Goal: Task Accomplishment & Management: Manage account settings

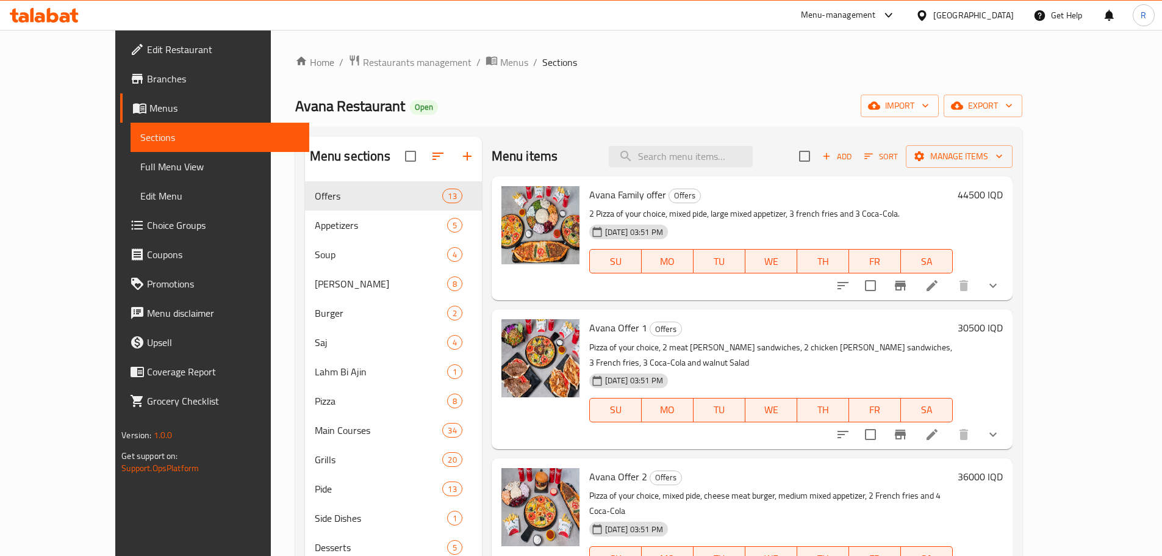
scroll to position [651, 0]
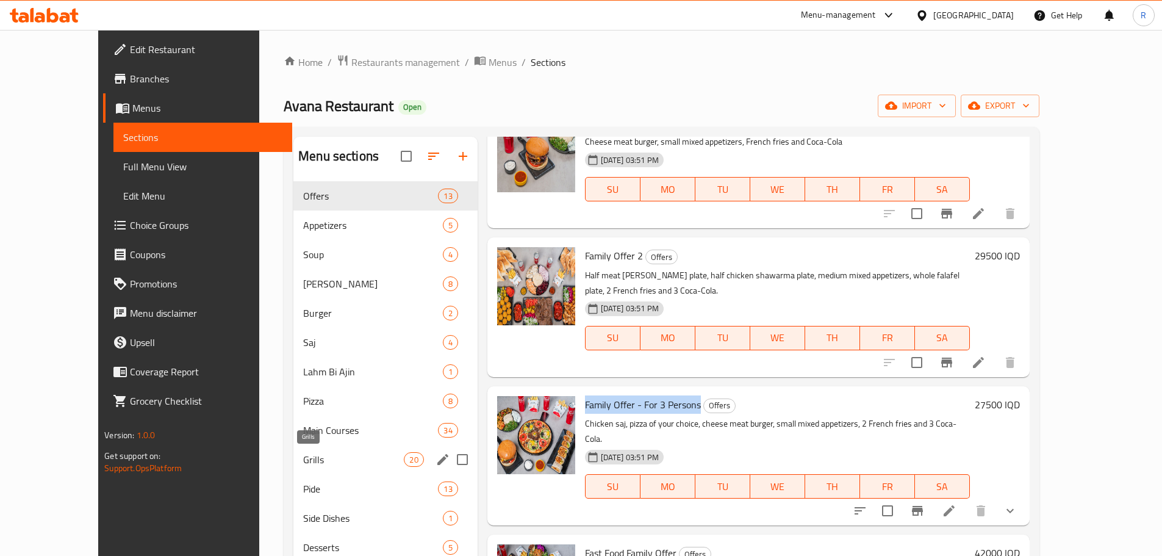
click at [303, 457] on span "Grills" at bounding box center [353, 459] width 101 height 15
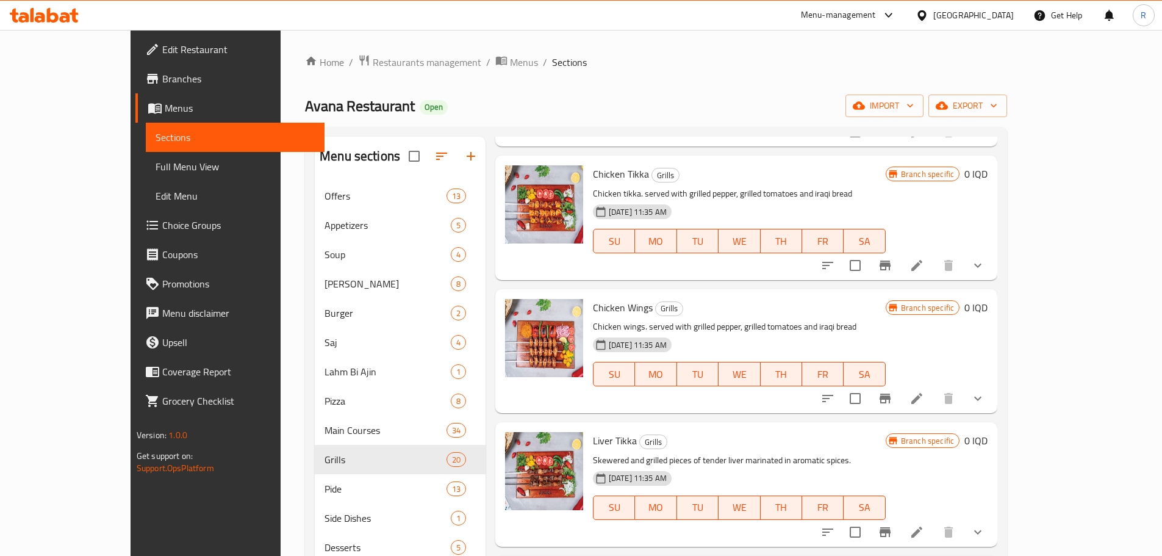
scroll to position [1896, 0]
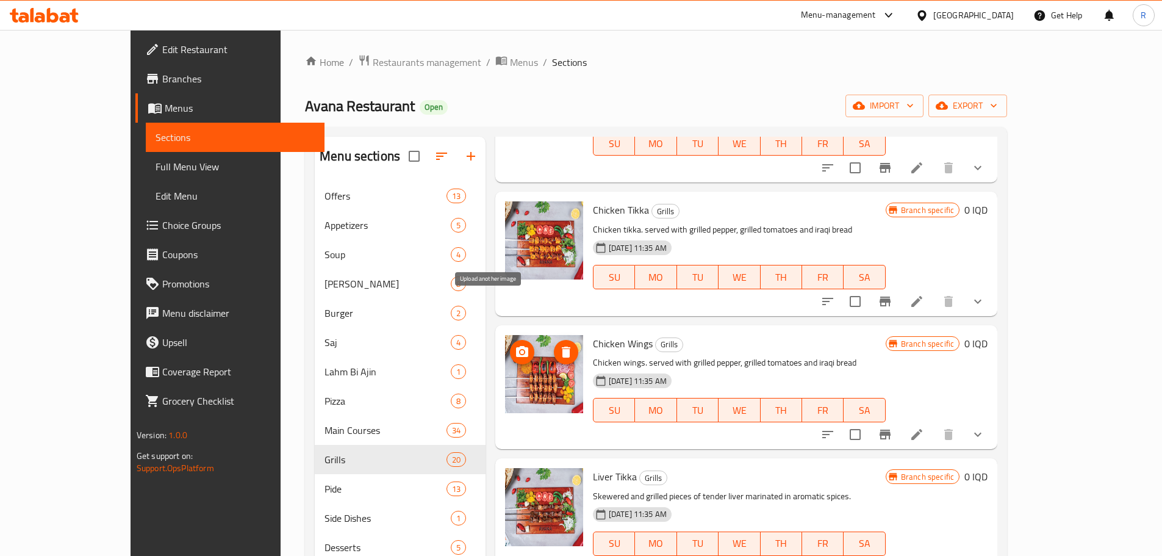
click at [516, 346] on icon "upload picture" at bounding box center [522, 351] width 12 height 11
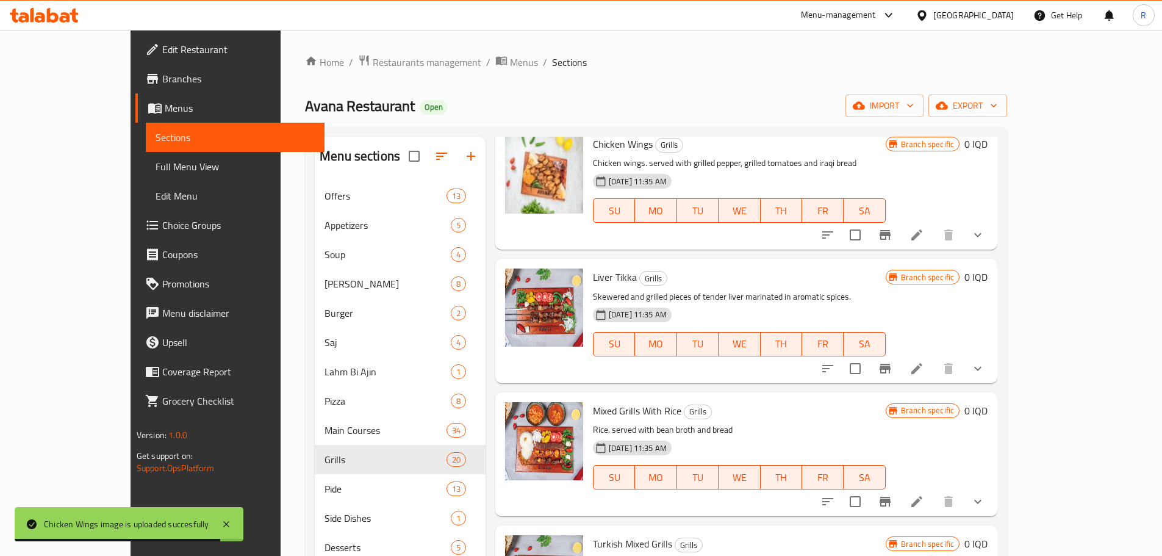
scroll to position [2140, 0]
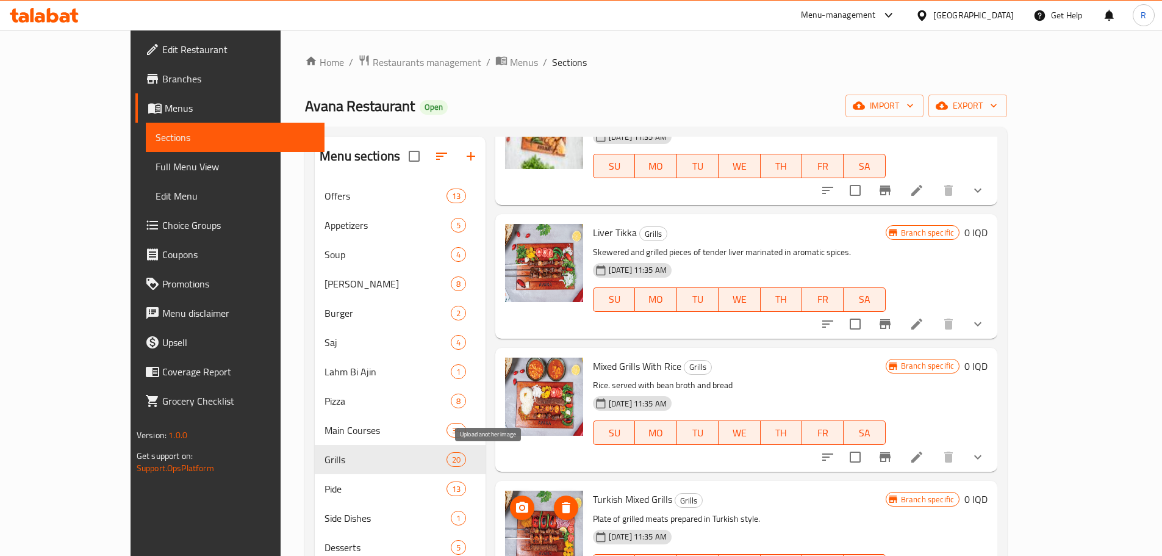
click at [515, 500] on icon "upload picture" at bounding box center [522, 507] width 15 height 15
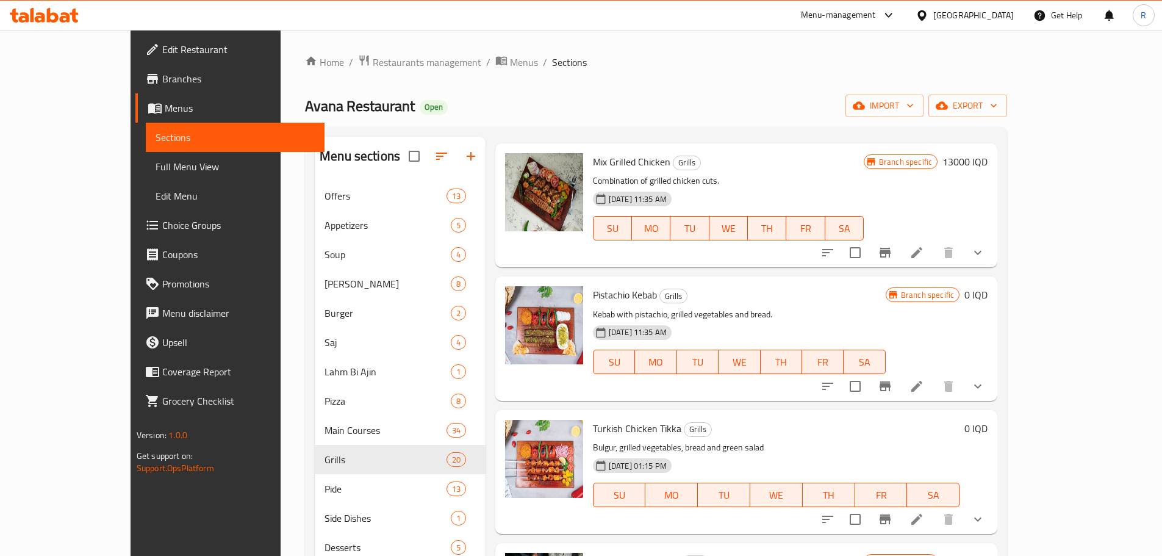
scroll to position [81, 0]
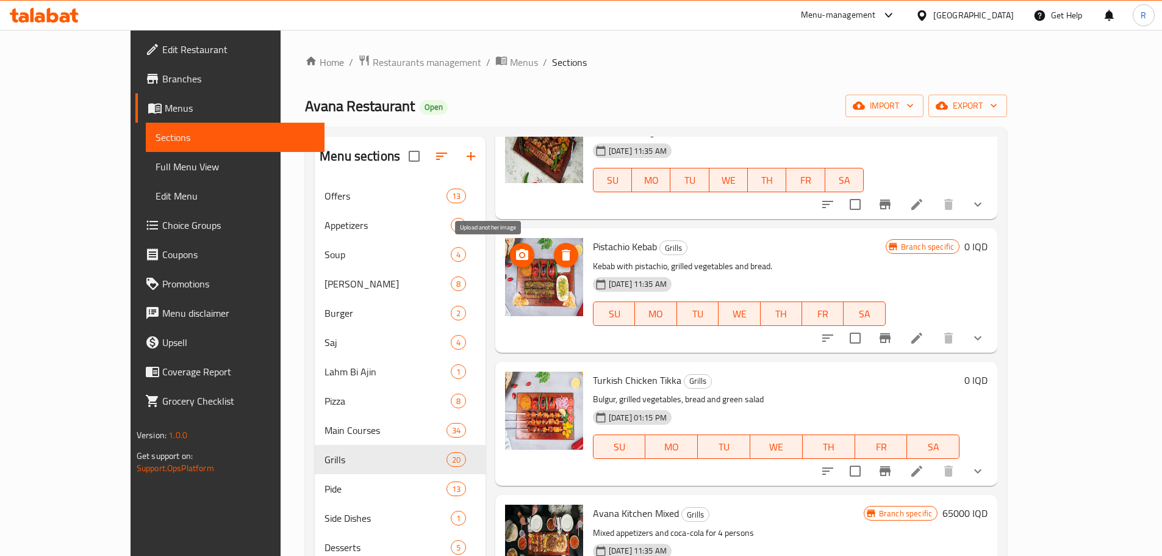
click at [515, 257] on icon "upload picture" at bounding box center [522, 255] width 15 height 15
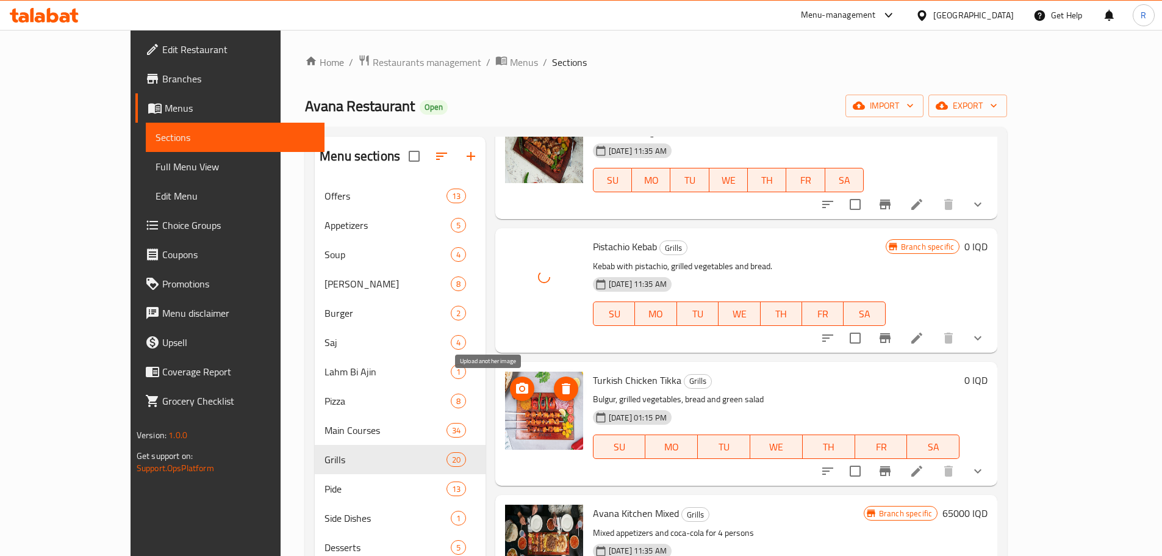
click at [516, 389] on icon "upload picture" at bounding box center [522, 387] width 12 height 11
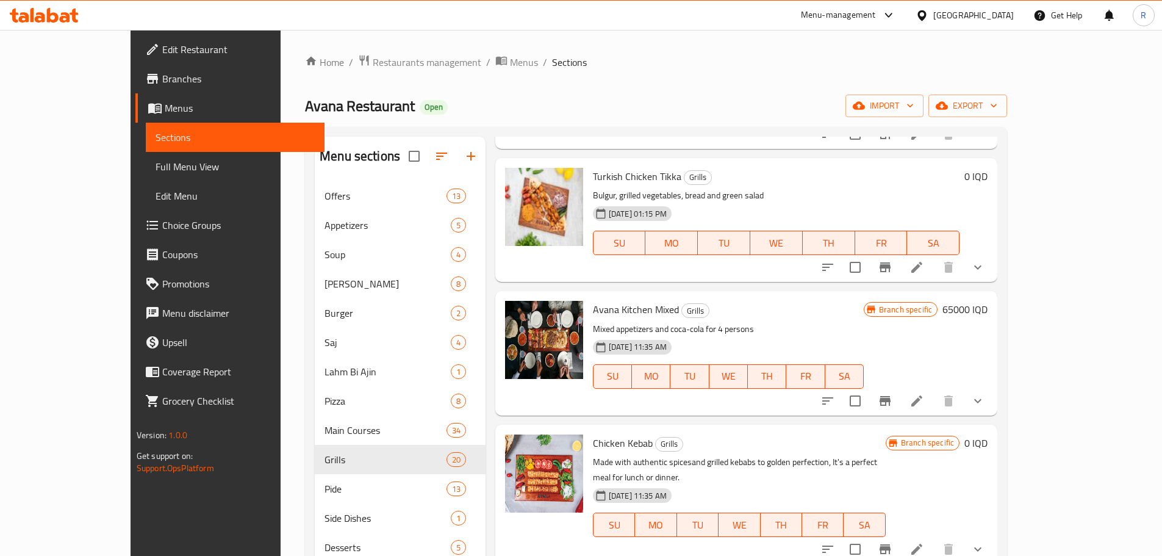
scroll to position [325, 0]
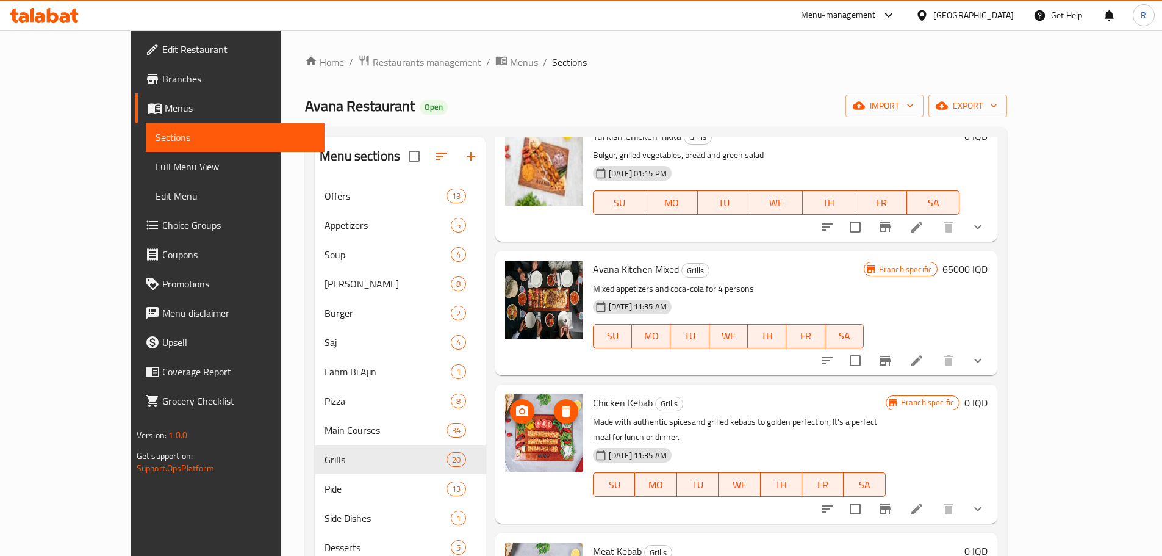
click at [515, 417] on icon "upload picture" at bounding box center [522, 411] width 15 height 15
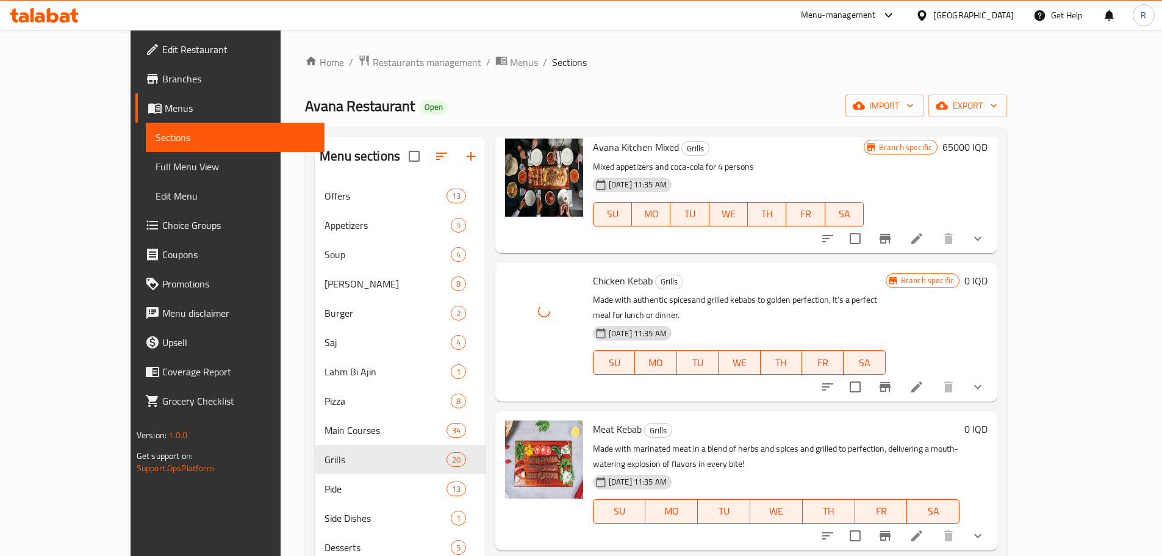
scroll to position [529, 0]
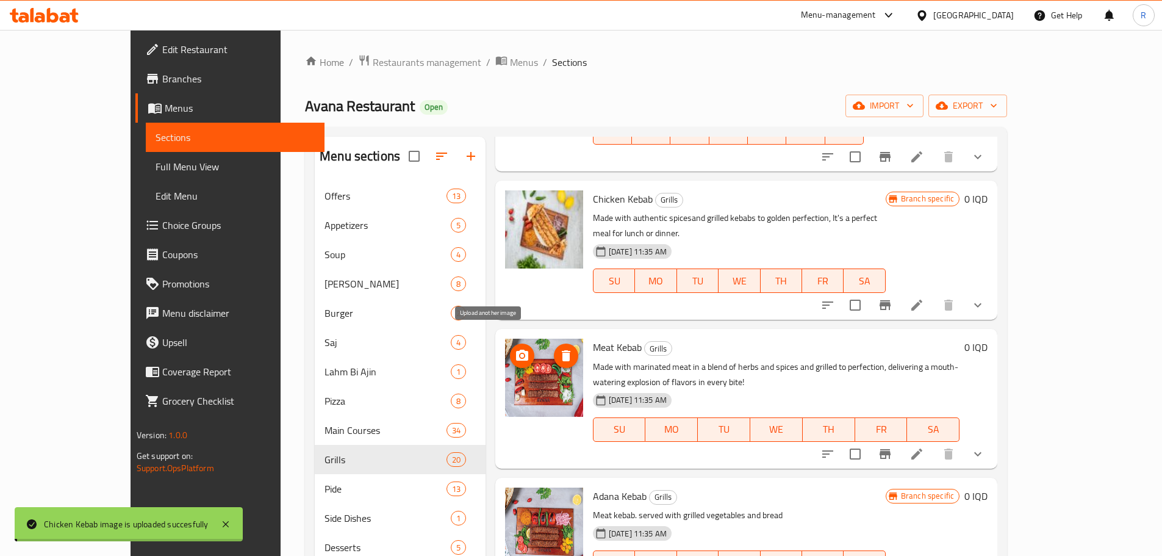
click at [510, 349] on button "upload picture" at bounding box center [522, 355] width 24 height 24
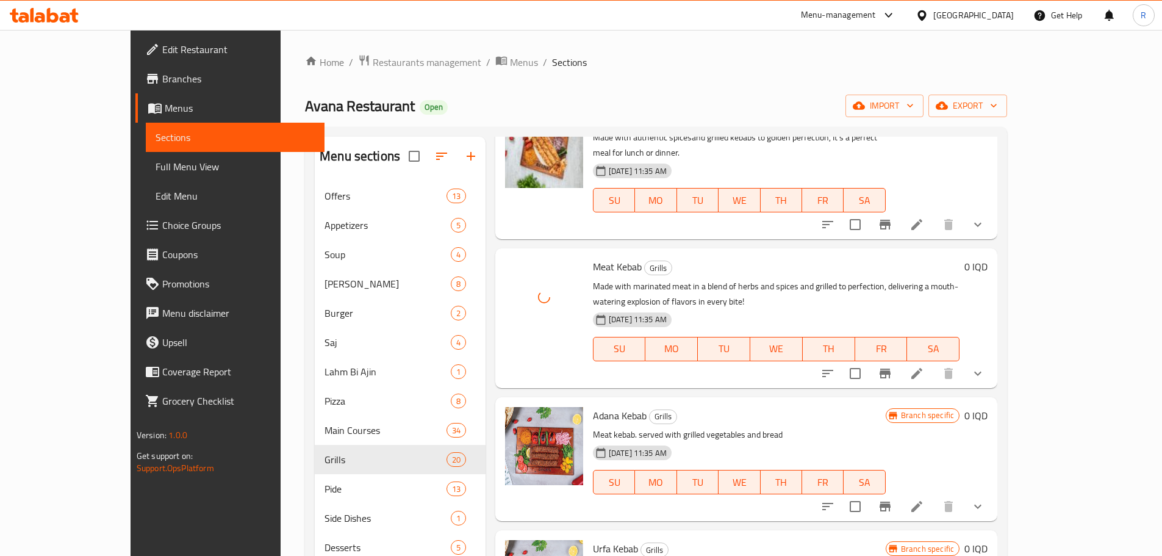
scroll to position [651, 0]
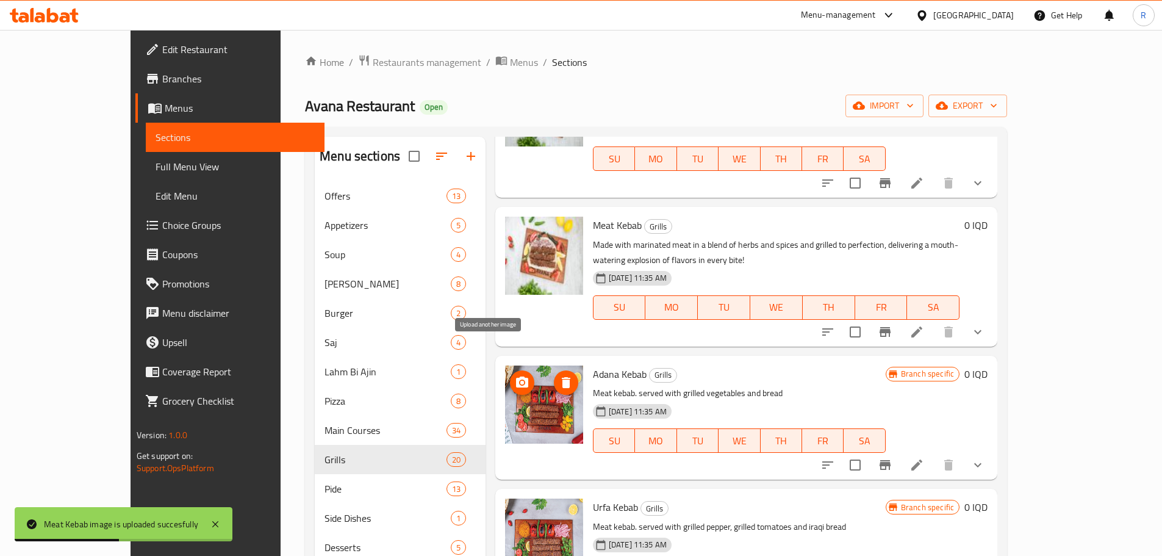
click at [515, 375] on icon "upload picture" at bounding box center [522, 382] width 15 height 15
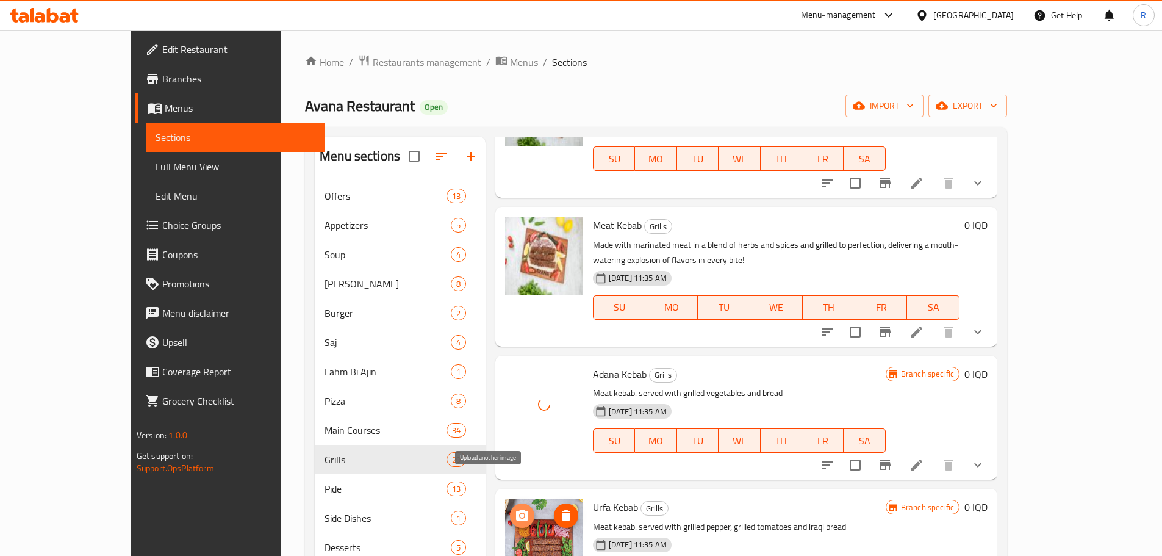
click at [520, 514] on circle "upload picture" at bounding box center [522, 516] width 4 height 4
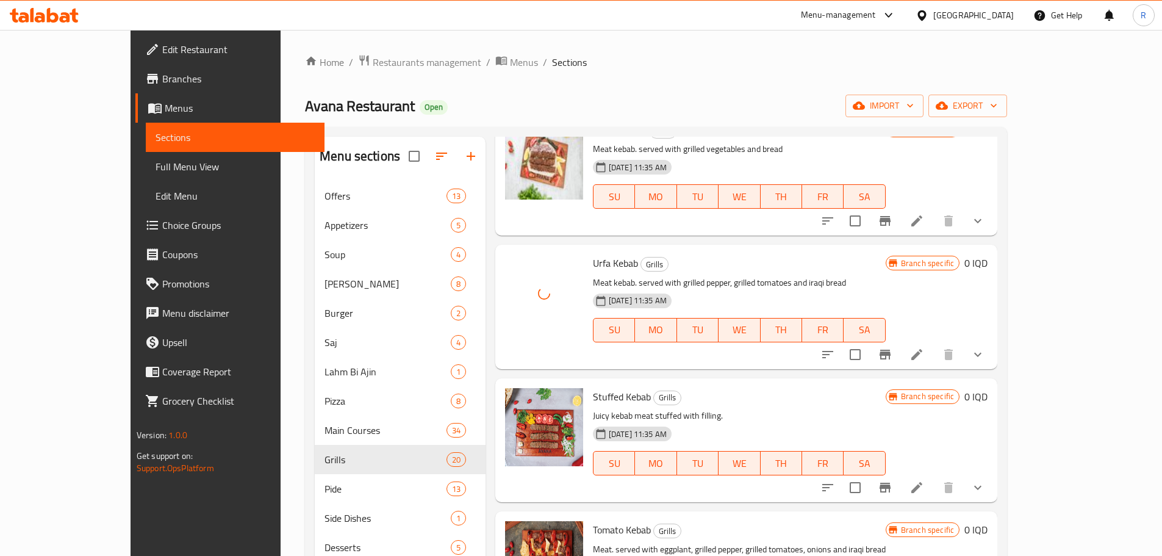
scroll to position [935, 0]
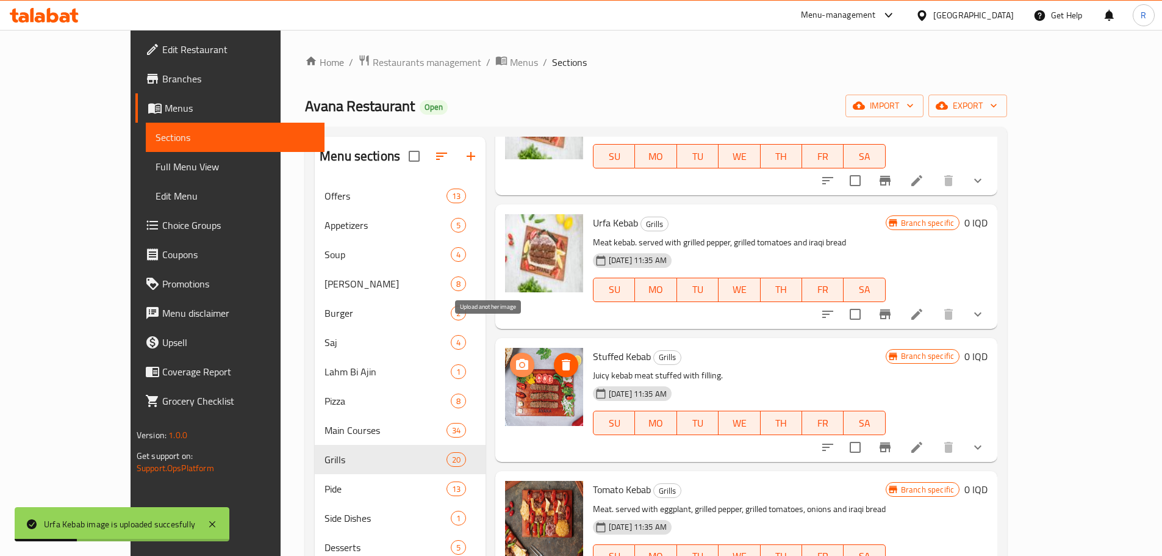
click at [516, 359] on icon "upload picture" at bounding box center [522, 364] width 12 height 11
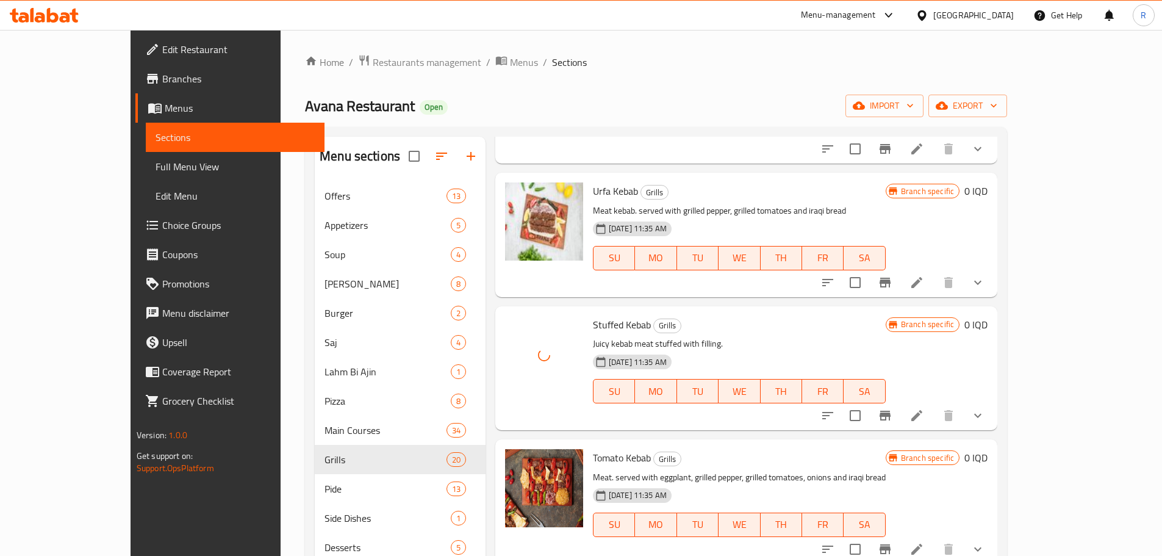
scroll to position [1017, 0]
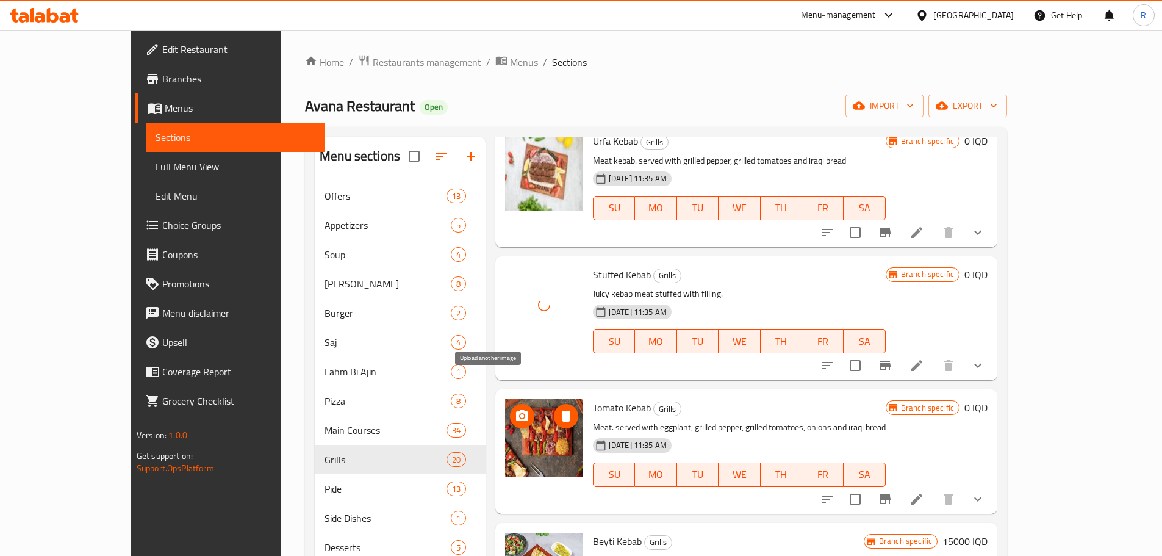
click at [510, 409] on span "upload picture" at bounding box center [522, 416] width 24 height 15
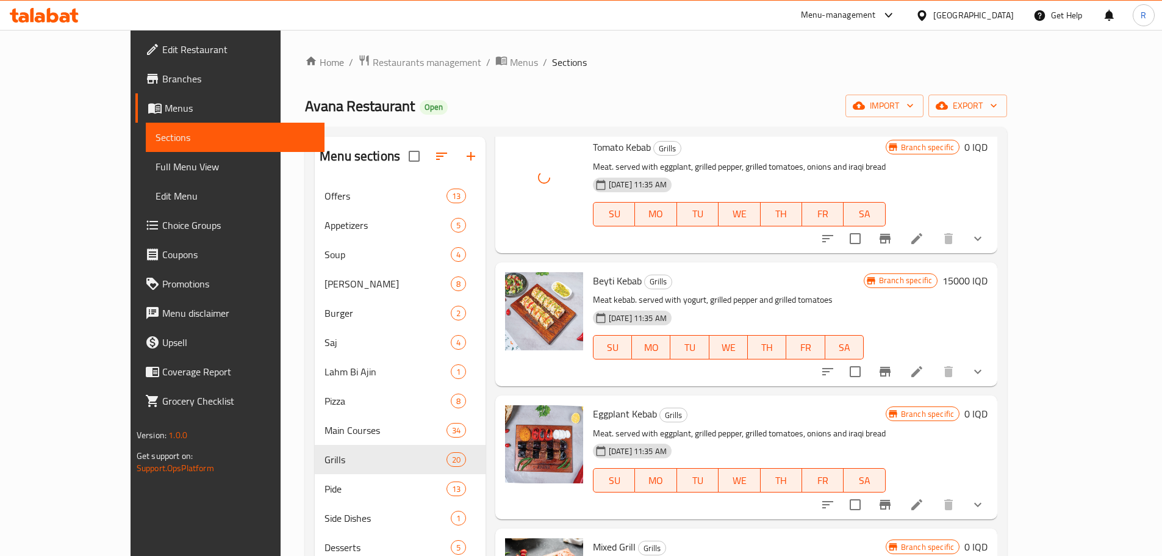
scroll to position [1301, 0]
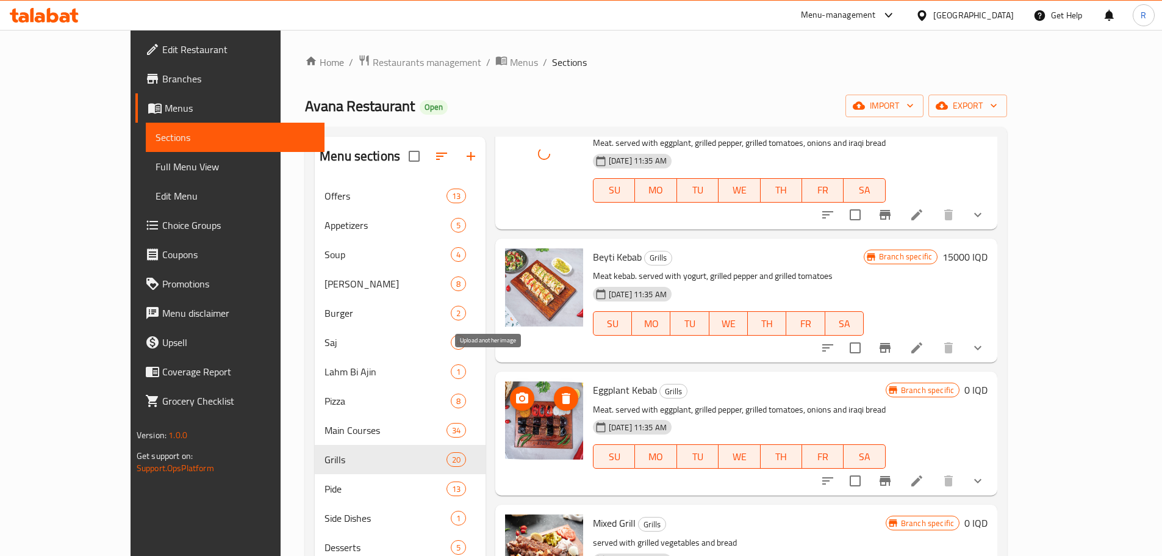
click at [516, 392] on icon "upload picture" at bounding box center [522, 397] width 12 height 11
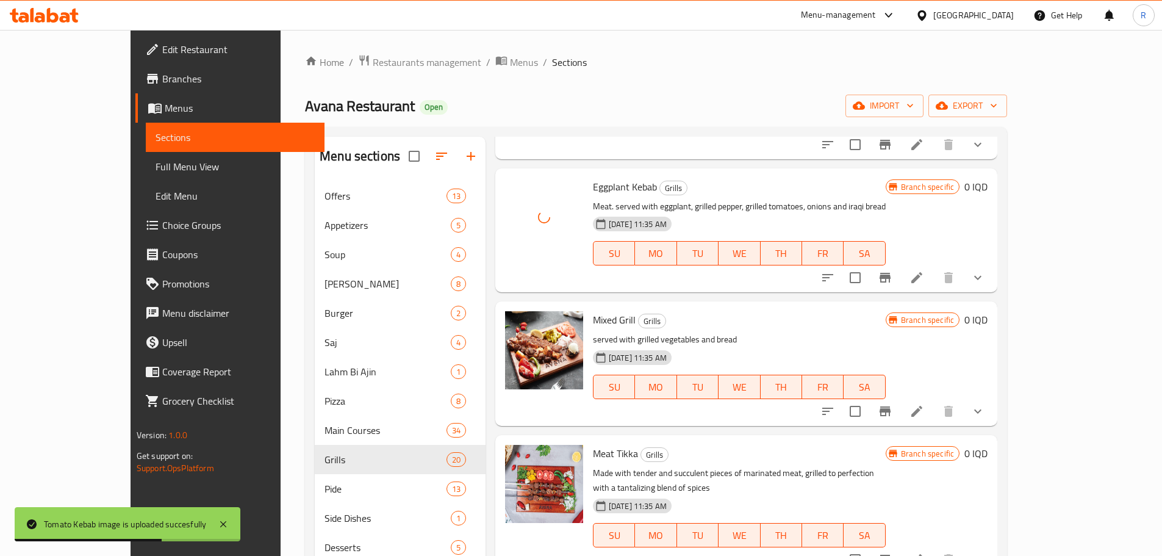
scroll to position [1505, 0]
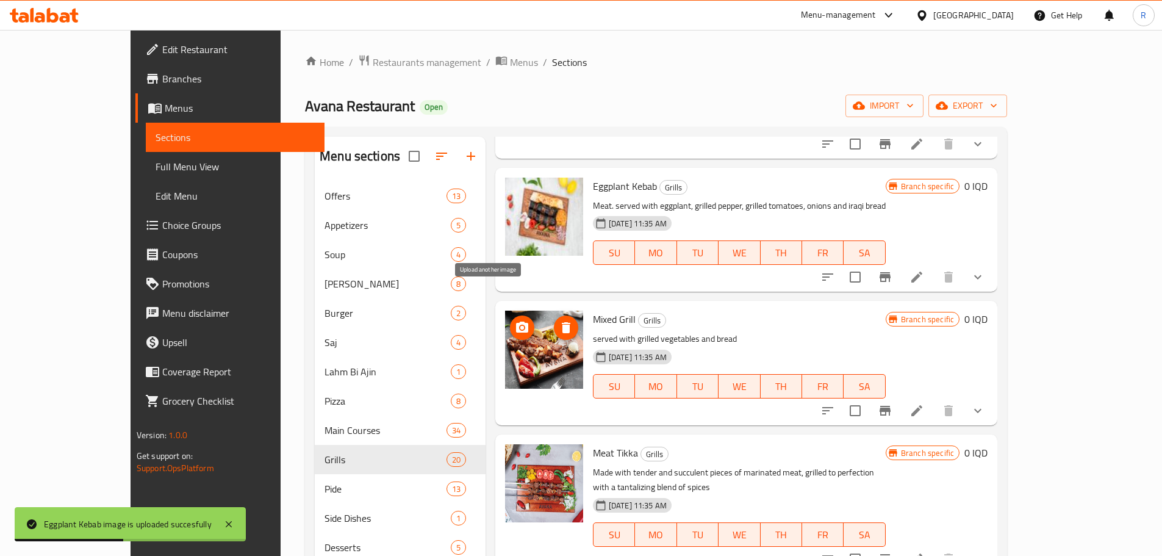
click at [515, 320] on icon "upload picture" at bounding box center [522, 327] width 15 height 15
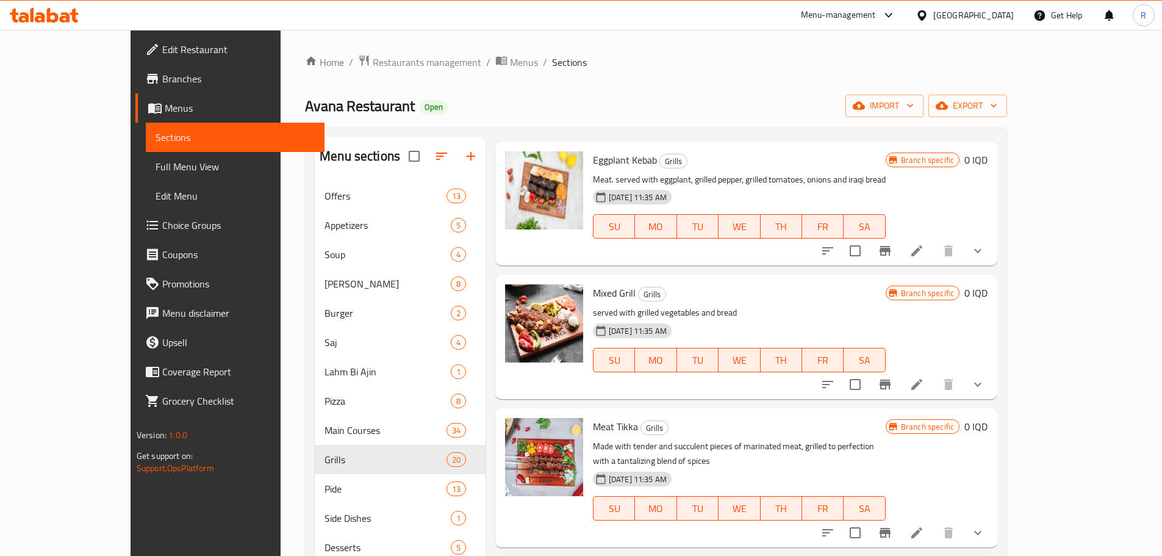
scroll to position [1545, 0]
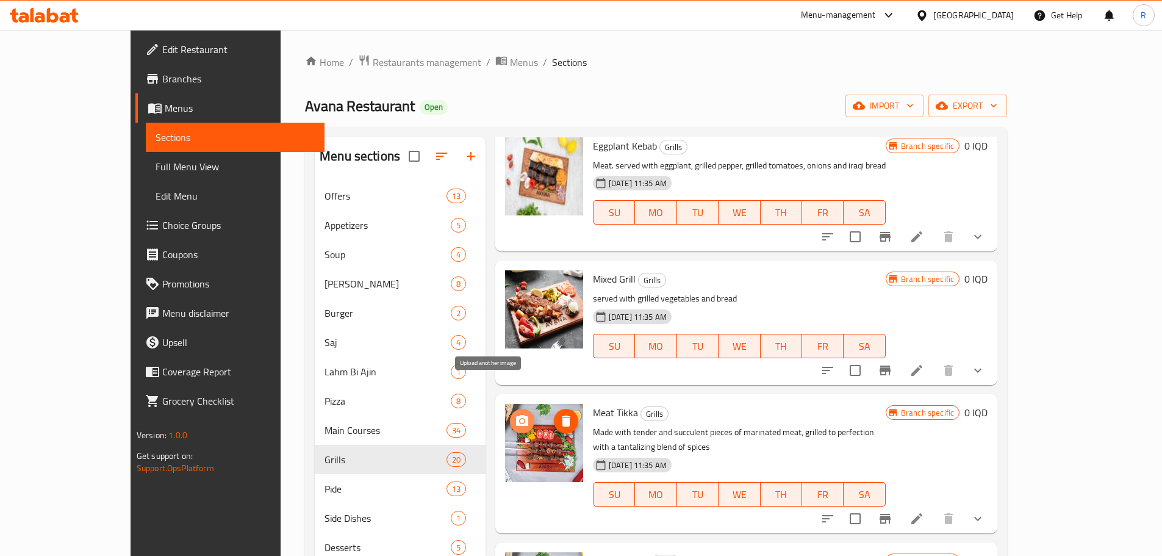
click at [510, 414] on span "upload picture" at bounding box center [522, 421] width 24 height 15
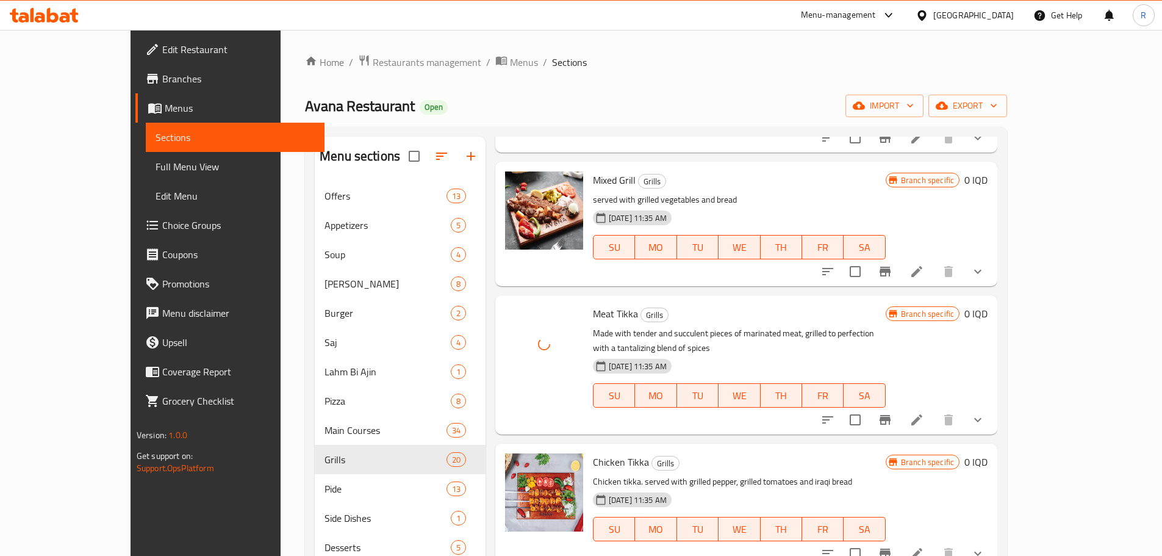
scroll to position [1667, 0]
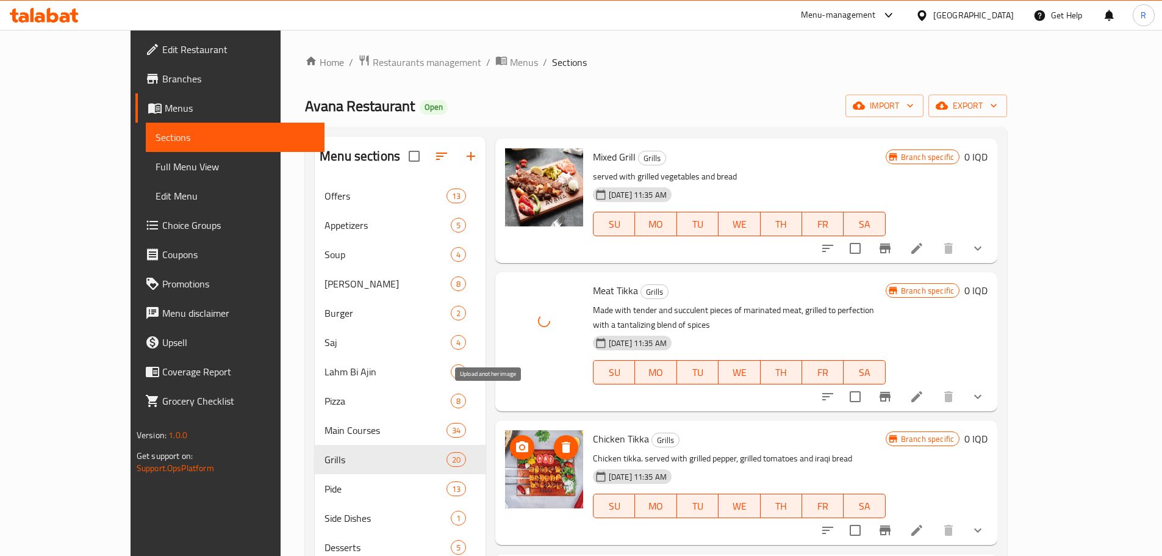
click at [516, 441] on icon "upload picture" at bounding box center [522, 446] width 12 height 11
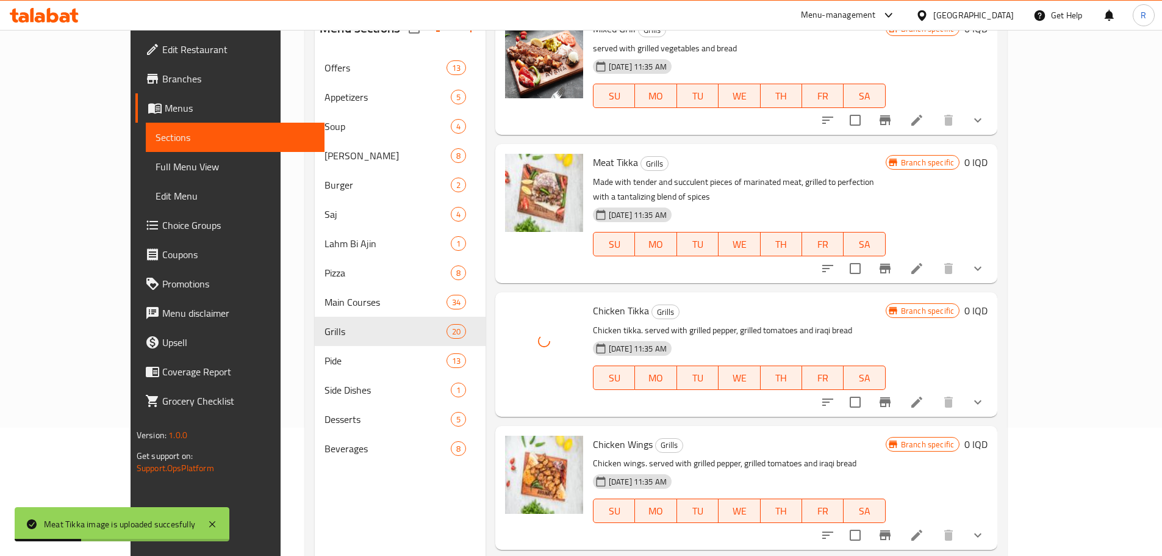
scroll to position [163, 0]
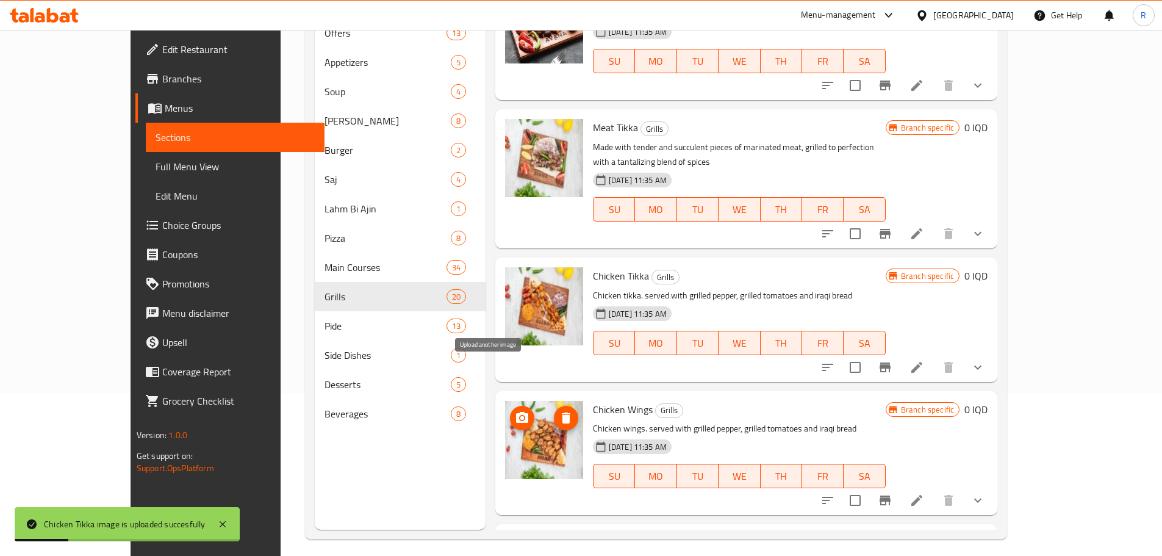
click at [515, 410] on icon "upload picture" at bounding box center [522, 417] width 15 height 15
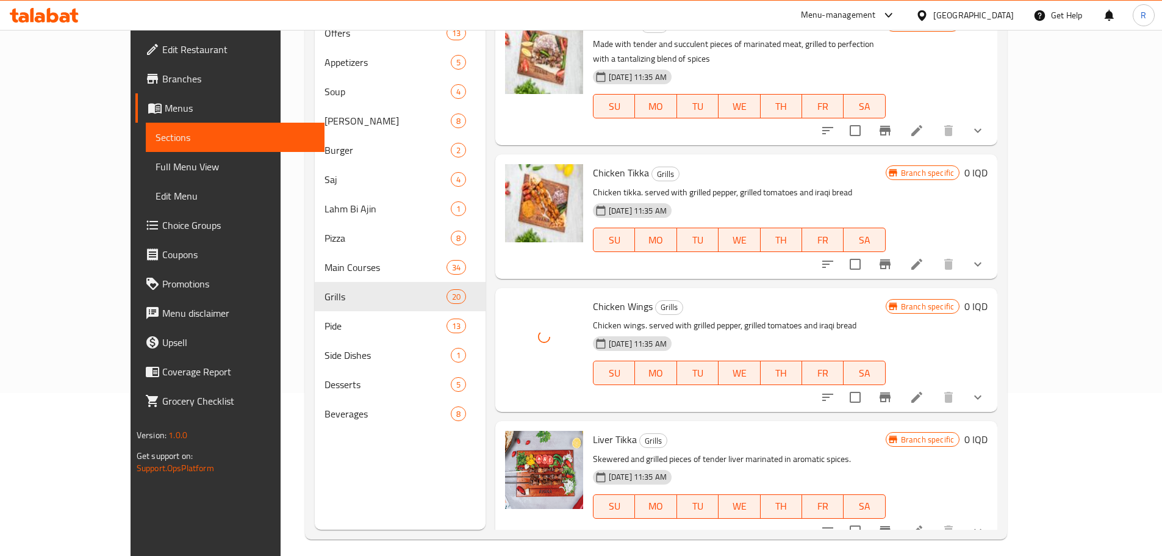
scroll to position [1789, 0]
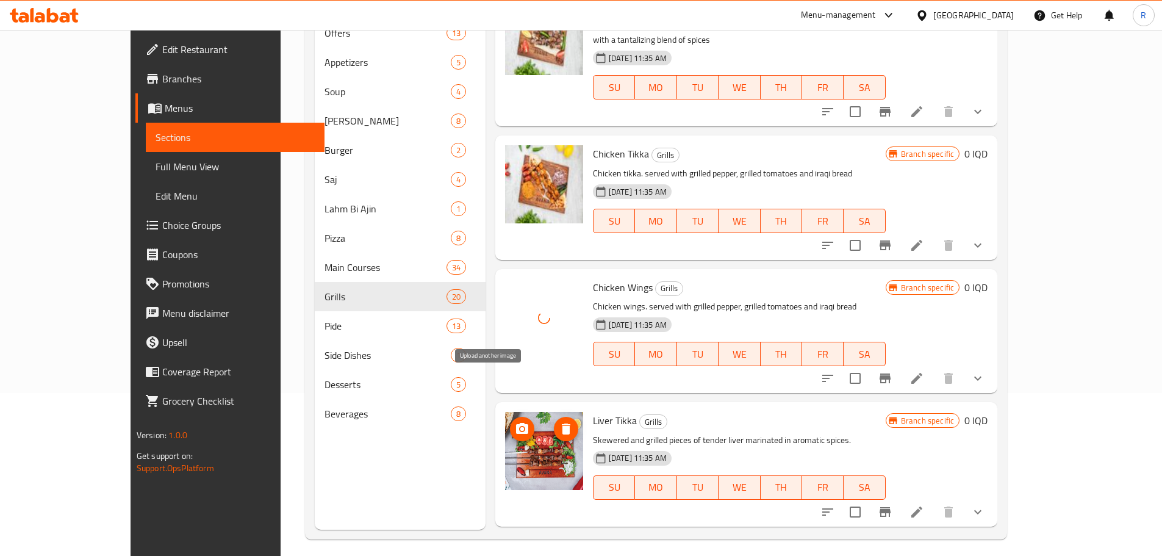
click at [515, 421] on icon "upload picture" at bounding box center [522, 428] width 15 height 15
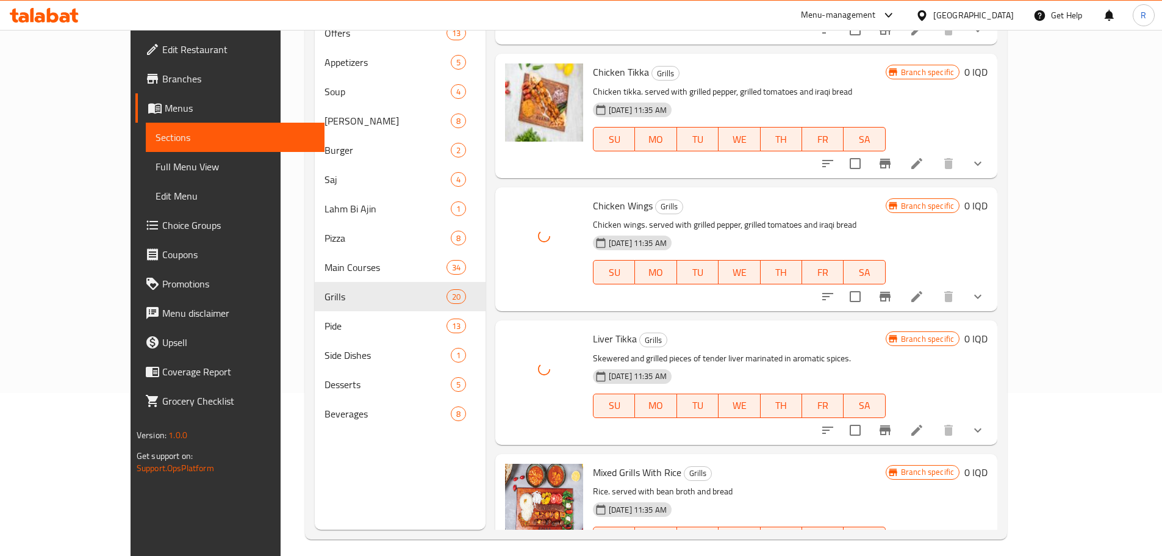
scroll to position [1911, 0]
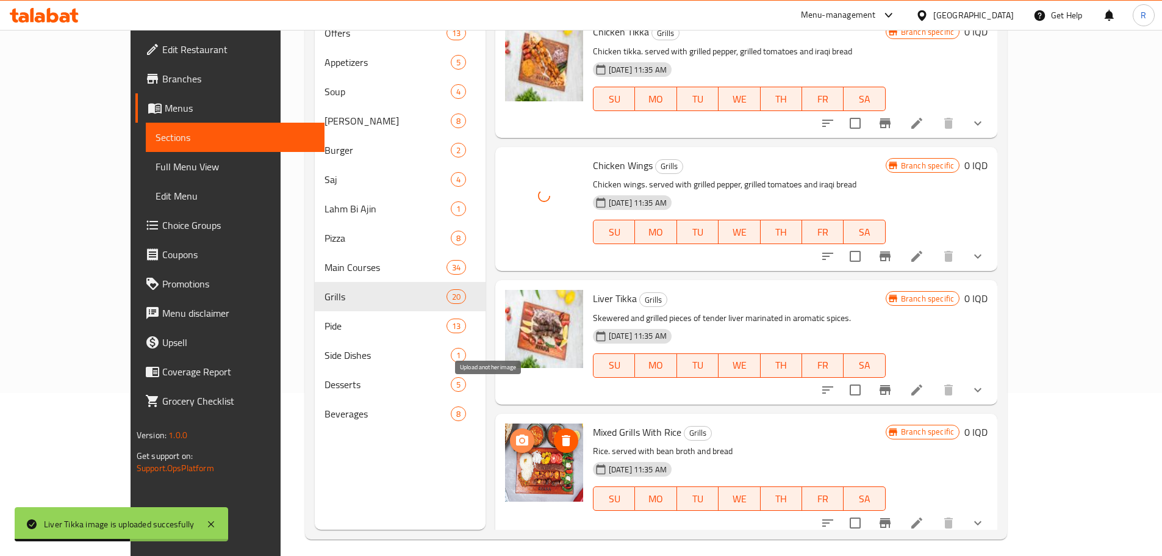
click at [515, 433] on icon "upload picture" at bounding box center [522, 440] width 15 height 15
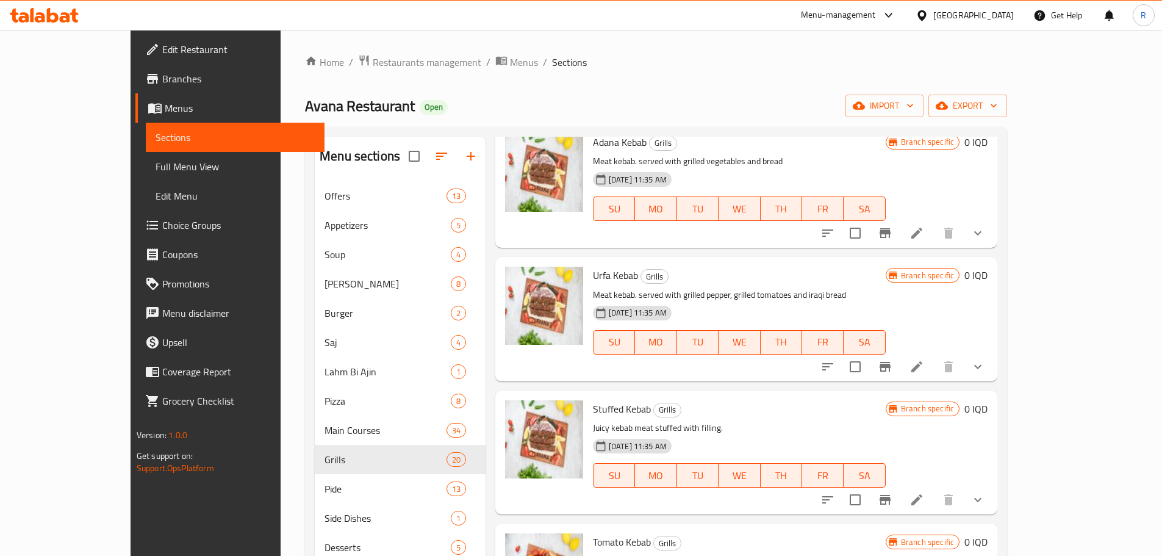
scroll to position [798, 0]
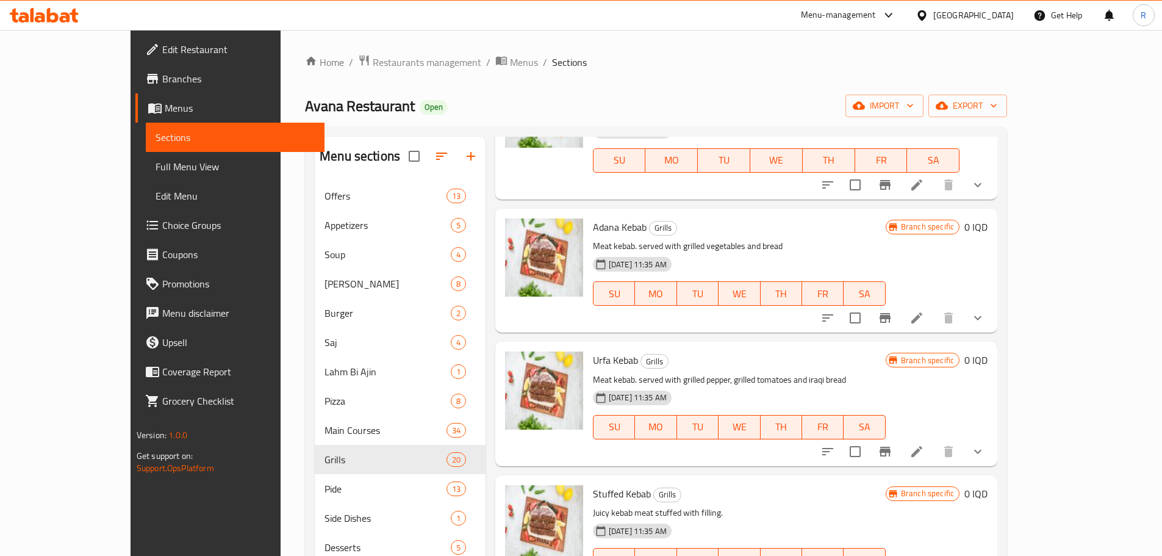
click at [747, 47] on div "Home / Restaurants management / Menus / Sections Avana Restaurant Open import e…" at bounding box center [656, 378] width 751 height 697
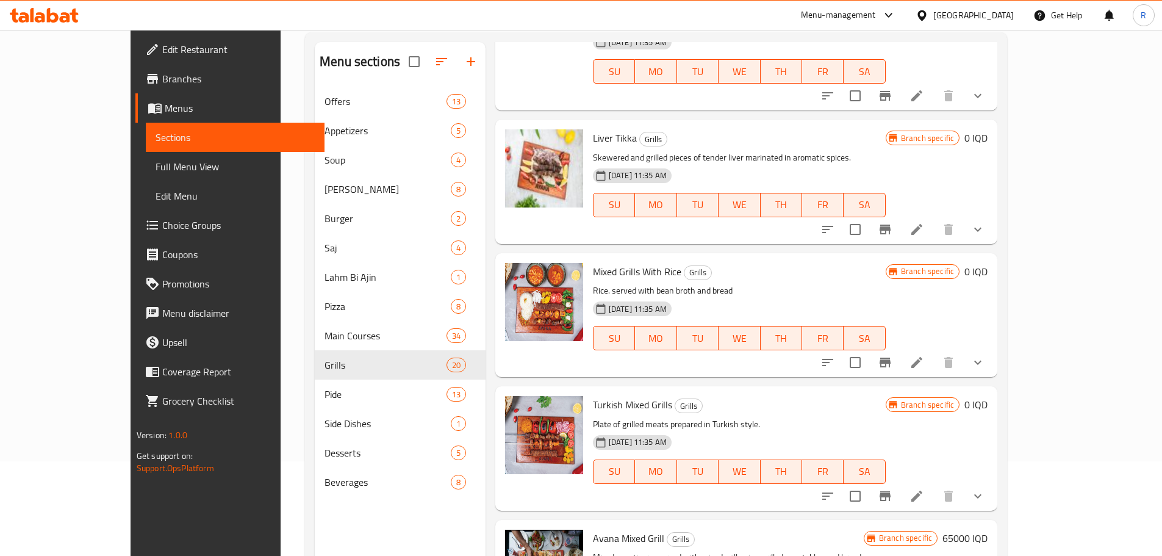
scroll to position [171, 0]
